Goal: Check status

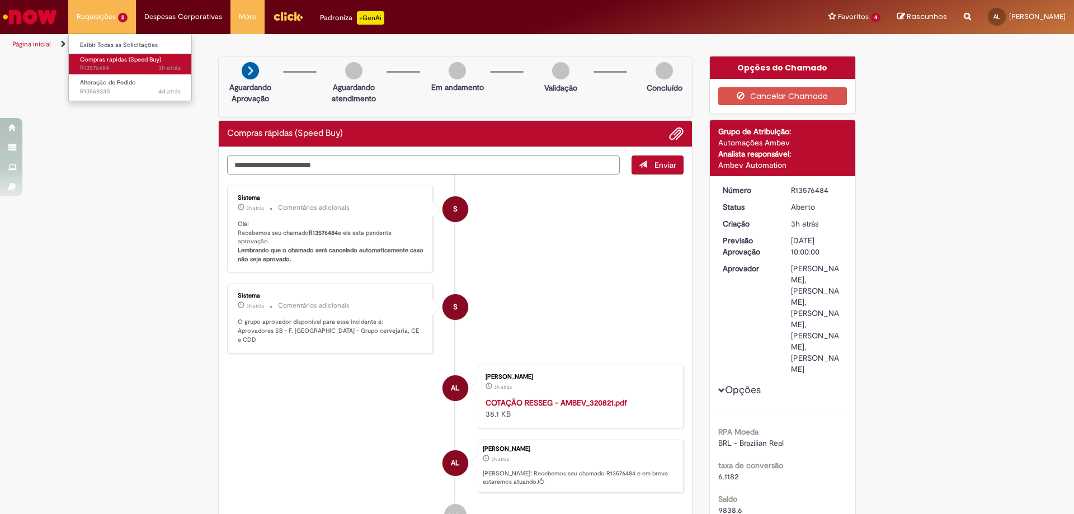
click at [120, 64] on span "3h atrás 3 horas atrás R13576484" at bounding box center [130, 68] width 101 height 9
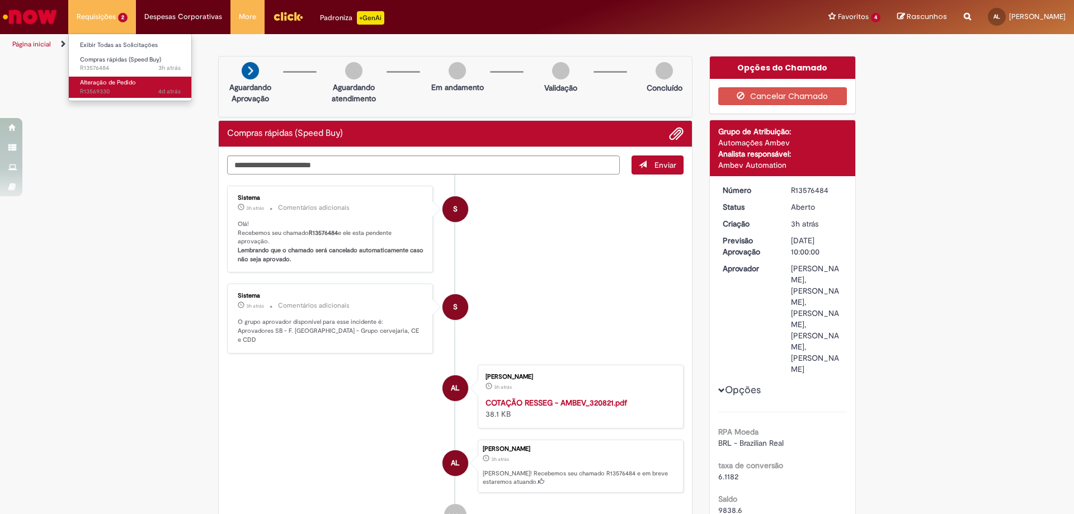
click at [124, 93] on span "4d atrás 4 dias atrás R13569330" at bounding box center [130, 91] width 101 height 9
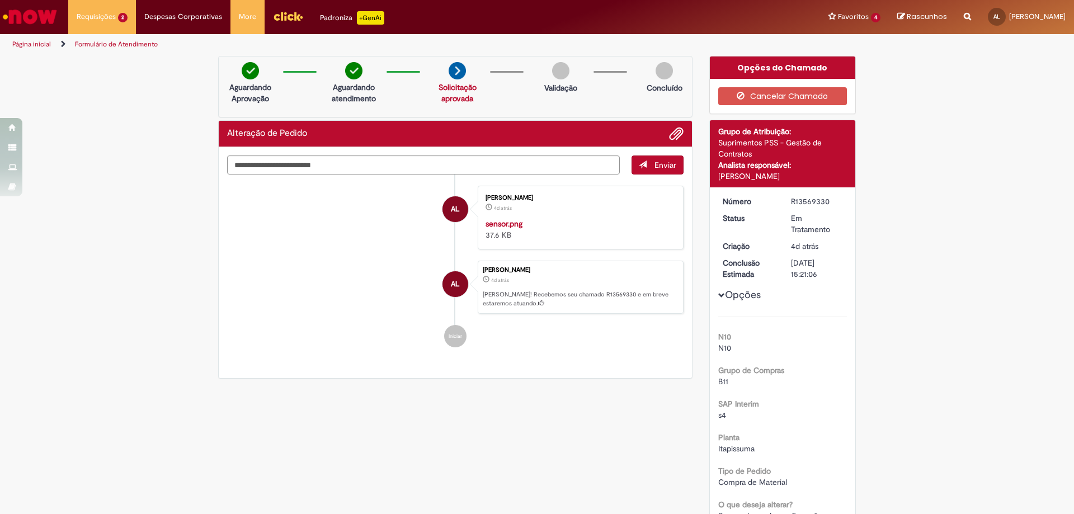
drag, startPoint x: 836, startPoint y: 178, endPoint x: 714, endPoint y: 175, distance: 121.4
click at [718, 175] on div "Fátima Aparecida Mendes Pedreira" at bounding box center [782, 176] width 129 height 11
copy div "Fátima Aparecida Mendes Pedreira"
drag, startPoint x: 827, startPoint y: 204, endPoint x: 787, endPoint y: 206, distance: 39.8
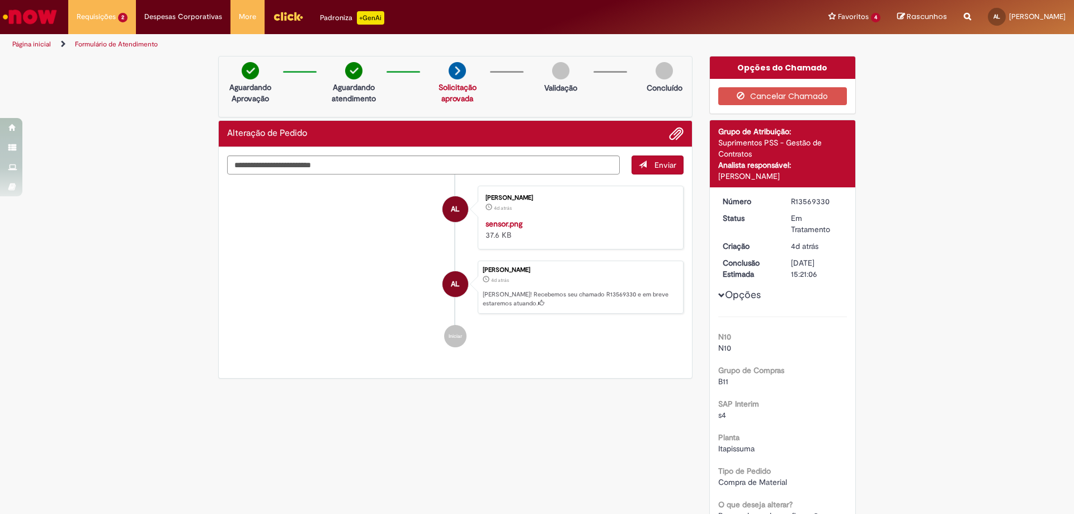
click at [791, 206] on div "R13569330" at bounding box center [817, 201] width 52 height 11
copy div "R13569330"
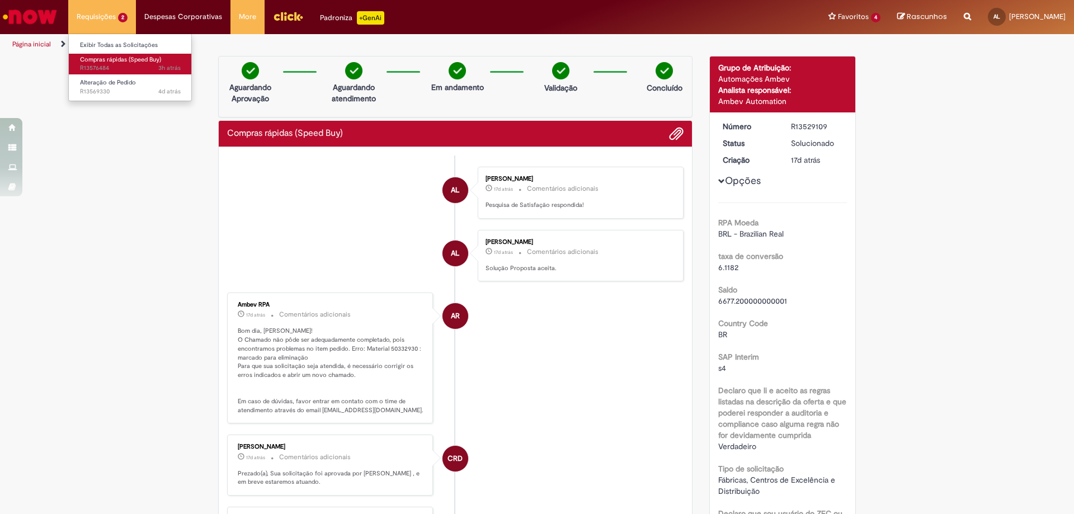
click at [89, 62] on span "Compras rápidas (Speed Buy)" at bounding box center [120, 59] width 81 height 8
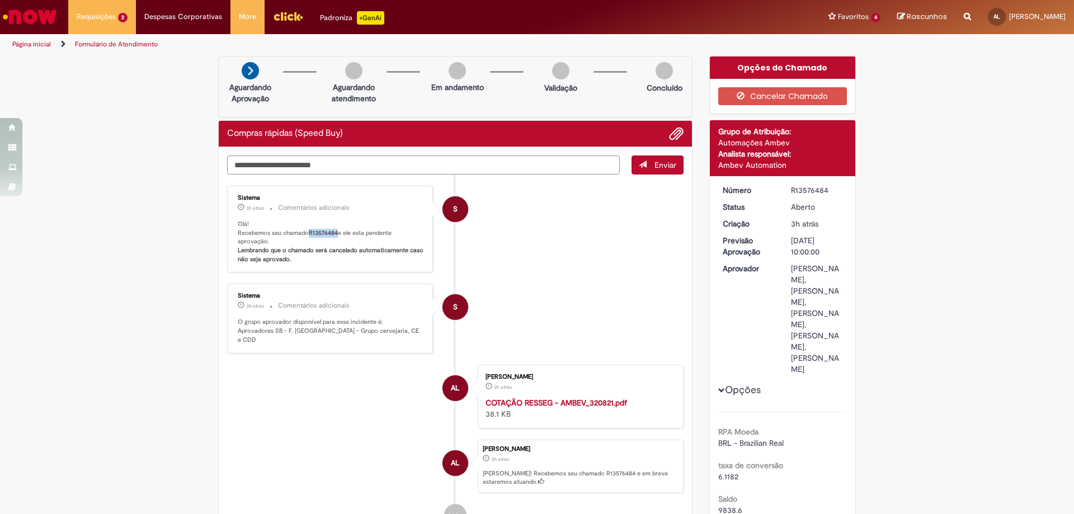
drag, startPoint x: 334, startPoint y: 232, endPoint x: 303, endPoint y: 232, distance: 30.8
click at [303, 232] on p "Olá! Recebemos seu chamado R13576484 e ele esta pendente aprovação. Lembrando q…" at bounding box center [331, 242] width 186 height 44
copy p "R13576484"
